Goal: Task Accomplishment & Management: Complete application form

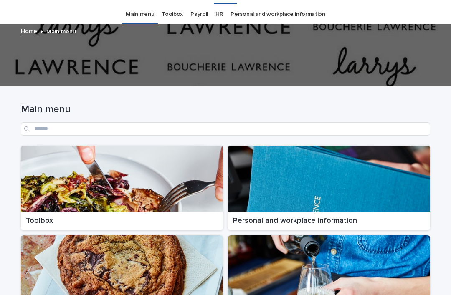
scroll to position [23, 0]
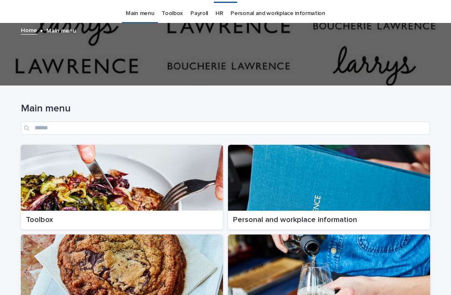
click at [57, 152] on div at bounding box center [122, 178] width 202 height 66
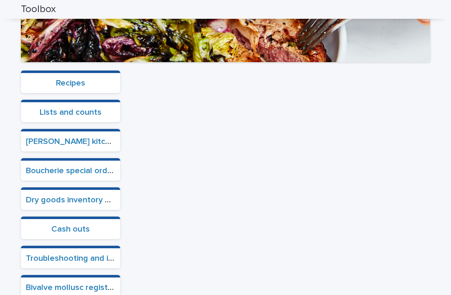
scroll to position [197, 0]
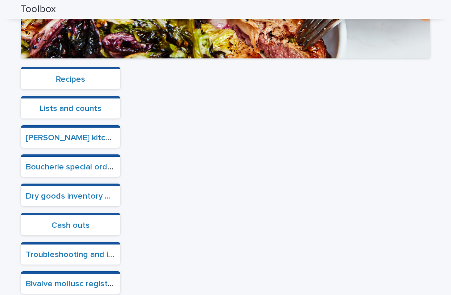
click at [61, 221] on link "Cash outs" at bounding box center [70, 225] width 38 height 8
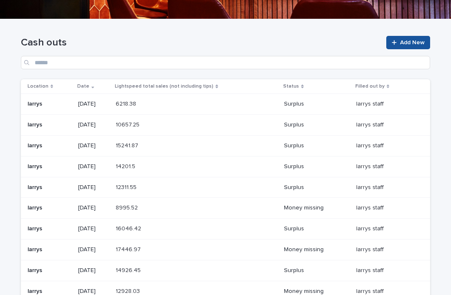
scroll to position [68, 0]
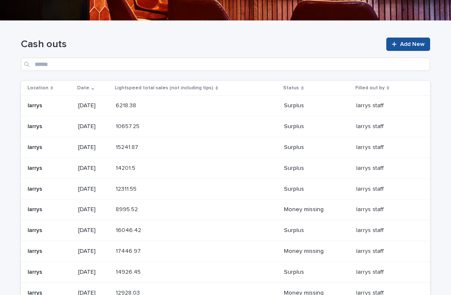
click at [408, 41] on span "Add New" at bounding box center [412, 44] width 25 height 6
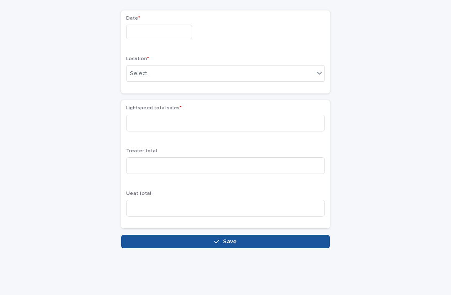
scroll to position [55, 0]
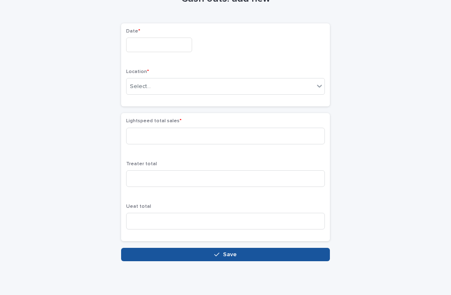
click at [144, 38] on input "text" at bounding box center [159, 45] width 66 height 15
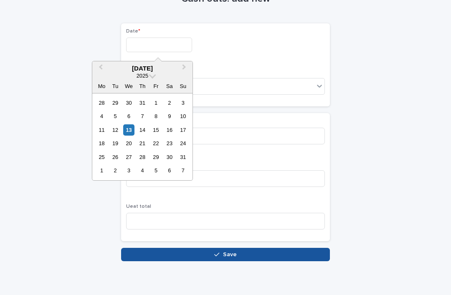
click at [120, 65] on div "[DATE]" at bounding box center [142, 69] width 100 height 8
click at [127, 124] on div "13" at bounding box center [128, 129] width 11 height 11
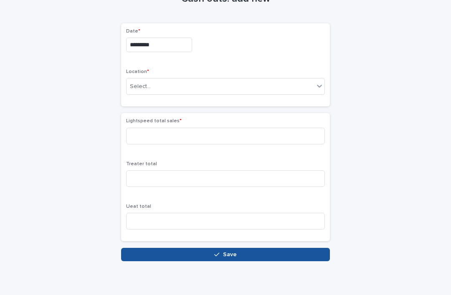
type input "*********"
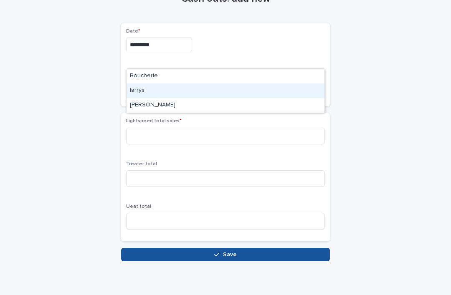
click at [135, 83] on div "larrys" at bounding box center [225, 90] width 198 height 15
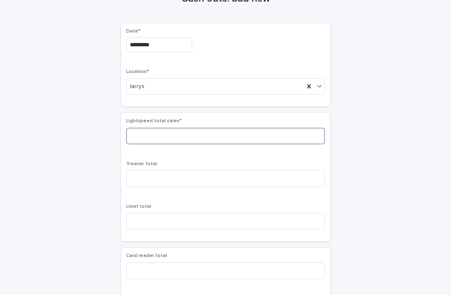
click at [135, 128] on input at bounding box center [225, 136] width 199 height 17
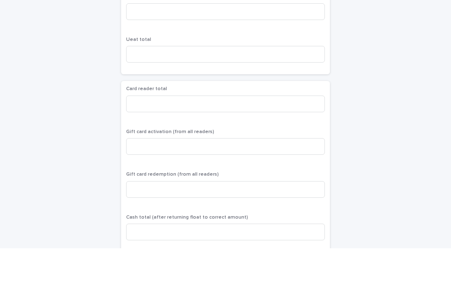
scroll to position [176, 0]
type input "*******"
click at [145, 141] on input at bounding box center [225, 149] width 199 height 17
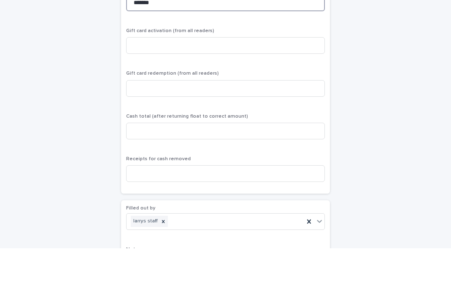
scroll to position [309, 0]
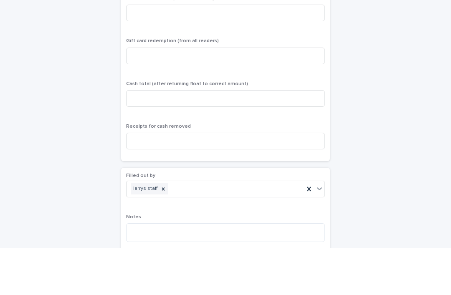
type input "*******"
click at [144, 137] on input at bounding box center [225, 145] width 199 height 17
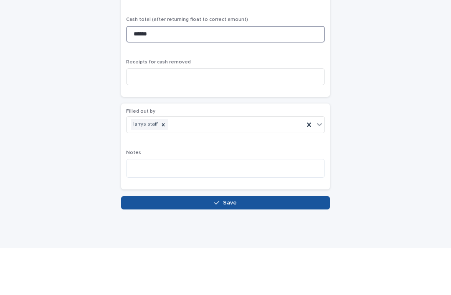
scroll to position [372, 0]
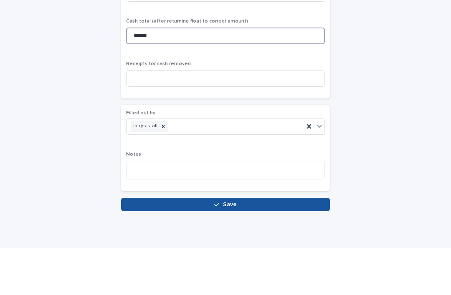
type input "******"
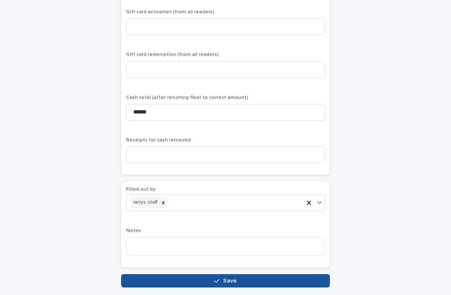
scroll to position [343, 0]
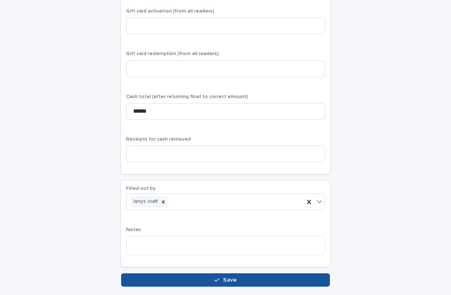
click at [229, 277] on span "Save" at bounding box center [230, 280] width 14 height 6
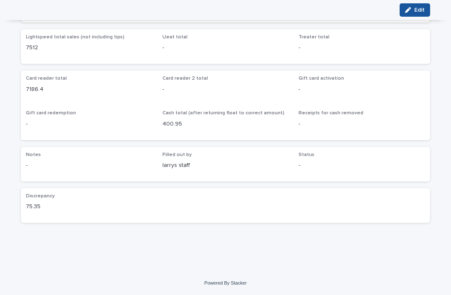
scroll to position [58, 0]
